Goal: Task Accomplishment & Management: Use online tool/utility

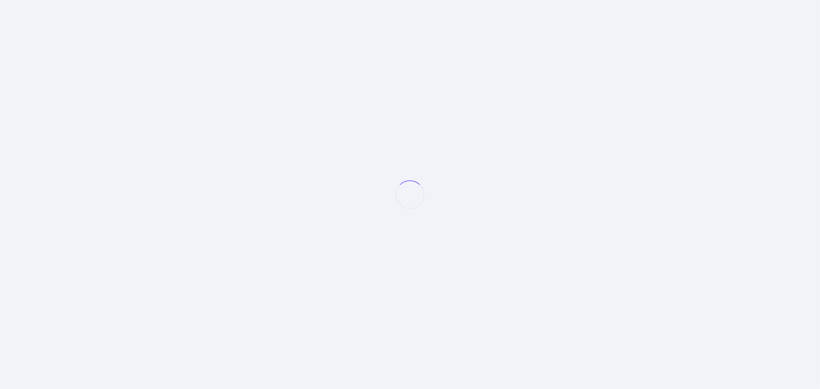
select select "null"
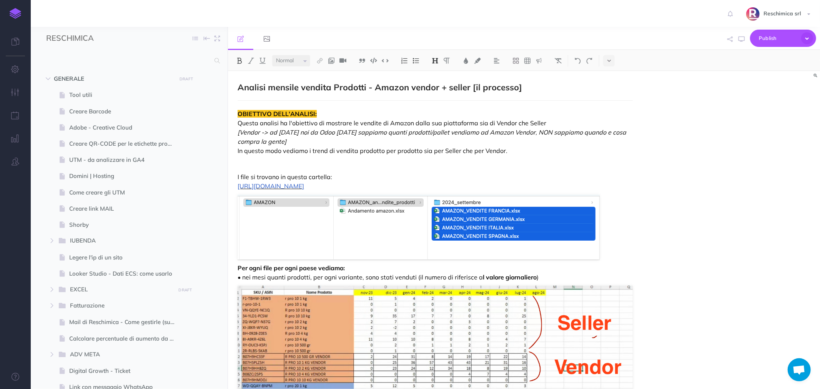
click at [304, 186] on span "[URL][DOMAIN_NAME]" at bounding box center [270, 186] width 66 height 8
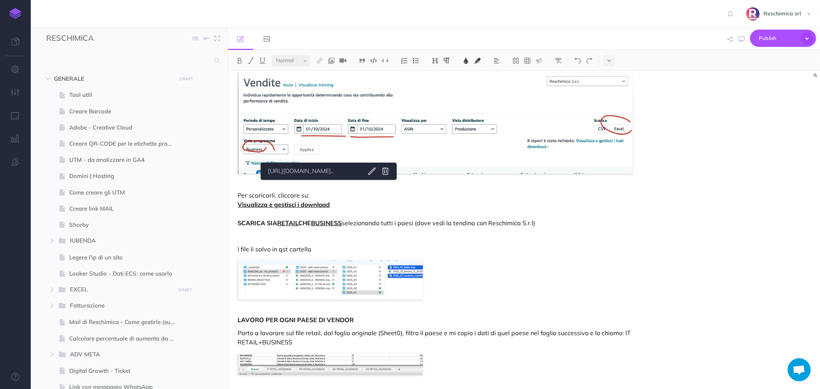
scroll to position [2818, 0]
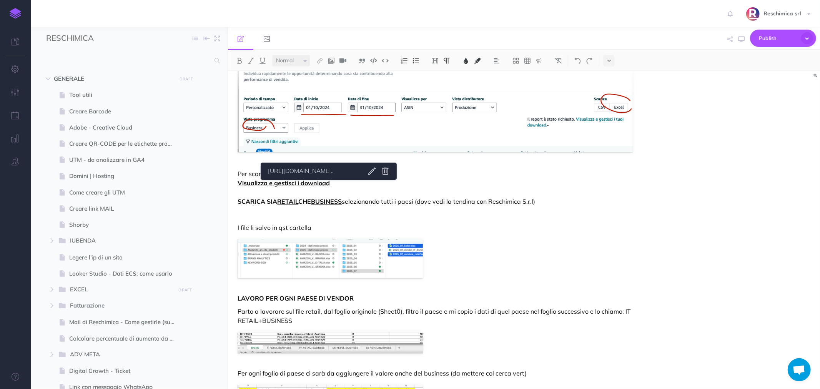
click at [503, 232] on p "I file li salvo in qst cartella" at bounding box center [434, 227] width 395 height 9
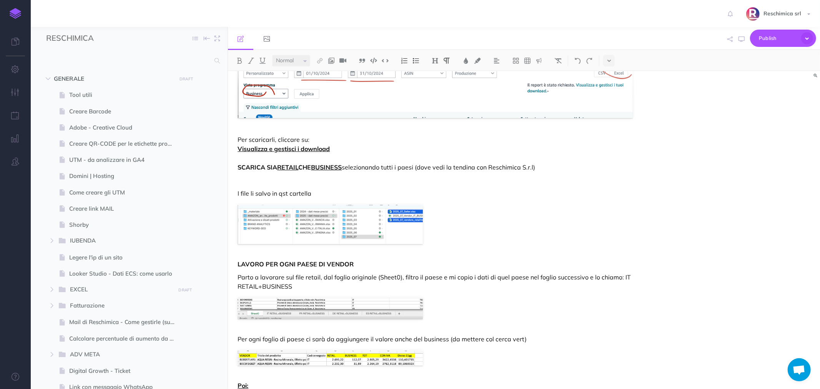
scroll to position [2846, 0]
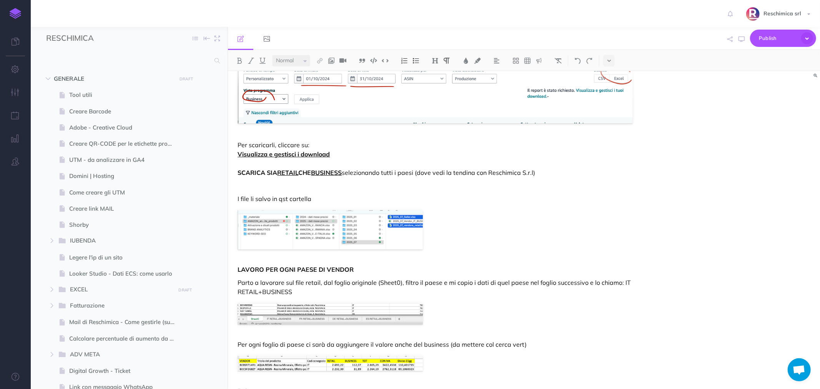
click at [656, 209] on div "Analisi mensile vendita Prodotti - Amazon vendor + seller [il processo] OBIETTI…" at bounding box center [524, 230] width 592 height 318
click at [278, 234] on img at bounding box center [329, 229] width 185 height 39
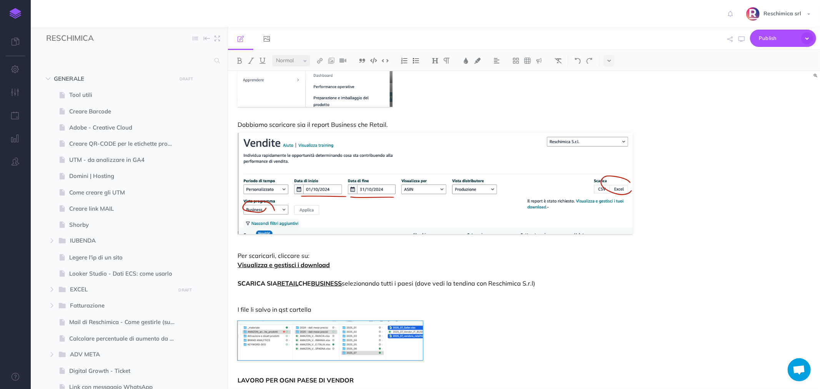
scroll to position [2718, 0]
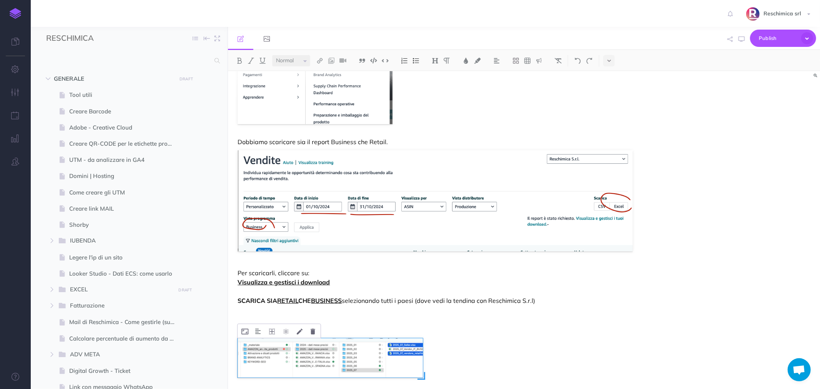
click at [248, 354] on img at bounding box center [329, 357] width 185 height 39
click at [244, 335] on button at bounding box center [244, 331] width 15 height 14
click at [337, 357] on img at bounding box center [330, 358] width 186 height 40
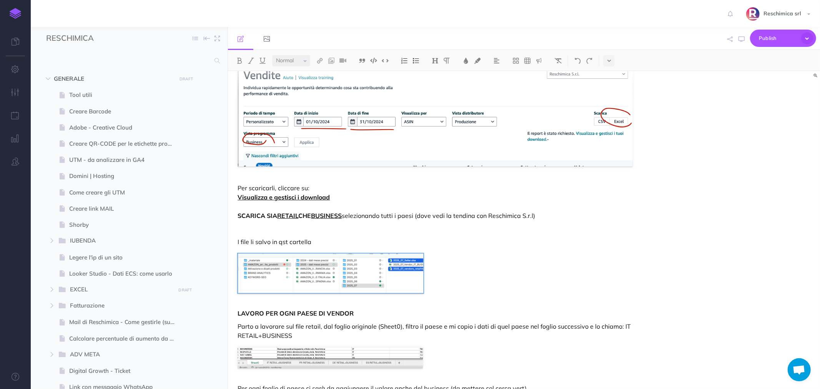
scroll to position [2804, 0]
click at [277, 300] on button "Cancel" at bounding box center [282, 293] width 24 height 13
click at [705, 122] on div "Analisi mensile vendita Prodotti - Amazon vendor + seller [il processo] OBIETTI…" at bounding box center [524, 230] width 592 height 318
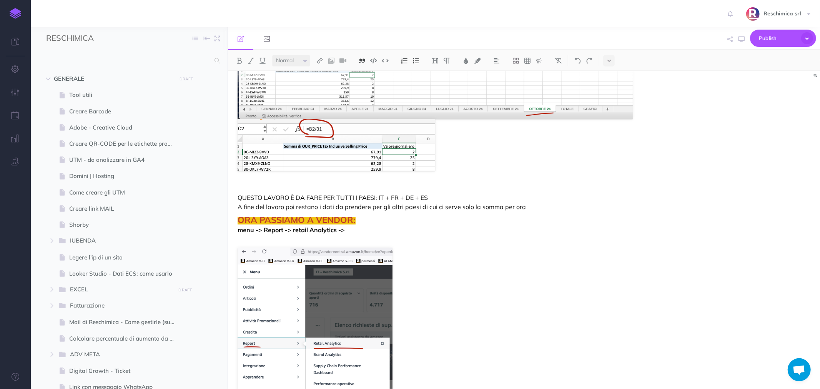
scroll to position [2334, 0]
